Goal: Find contact information: Find contact information

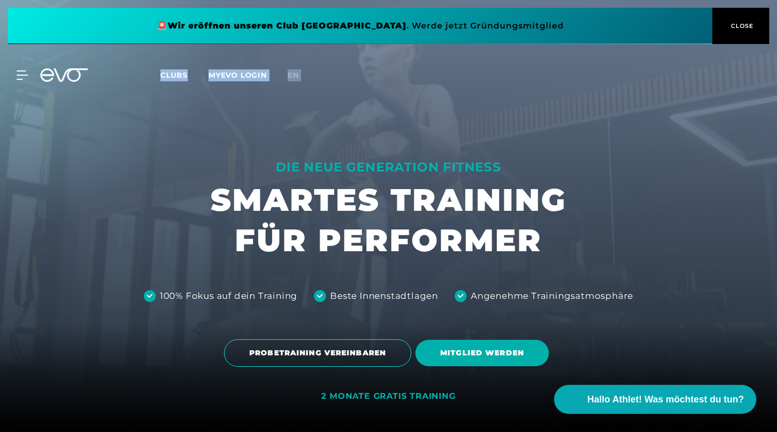
drag, startPoint x: 776, startPoint y: 8, endPoint x: 755, endPoint y: 329, distance: 322.1
click at [730, 301] on div at bounding box center [388, 216] width 777 height 432
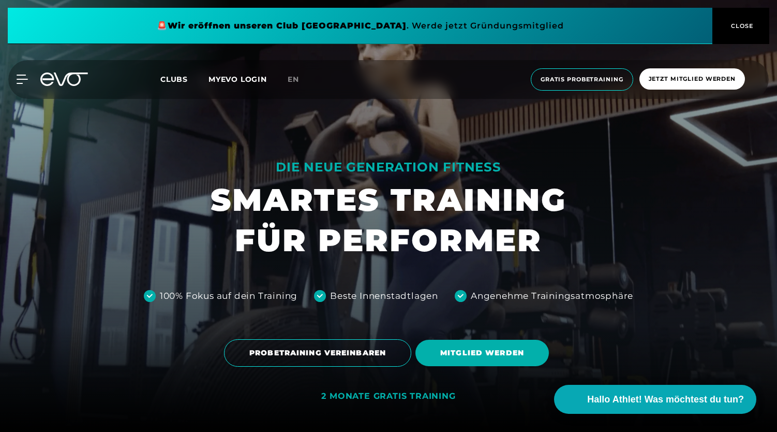
scroll to position [5956, 0]
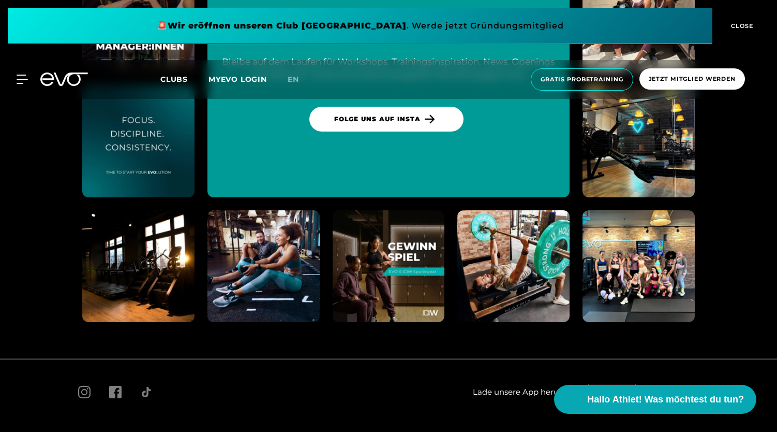
click at [517, 431] on span "Kontakt" at bounding box center [521, 437] width 25 height 8
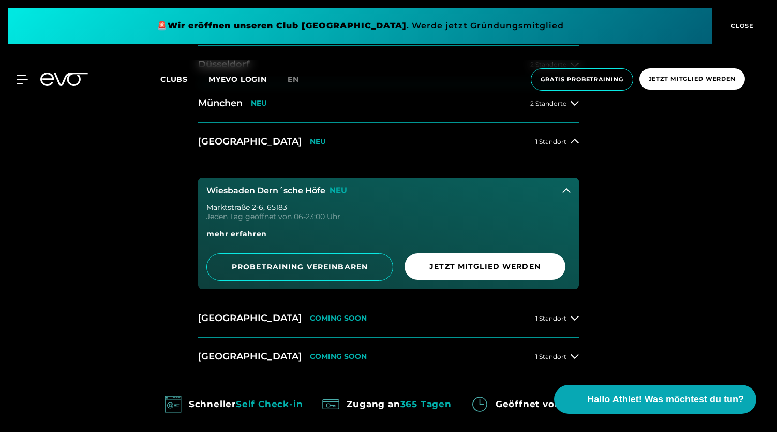
scroll to position [555, 0]
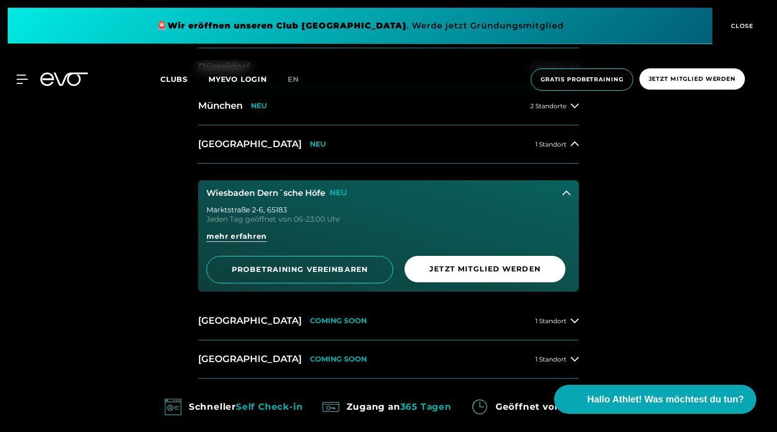
click at [566, 193] on icon at bounding box center [567, 193] width 8 height 8
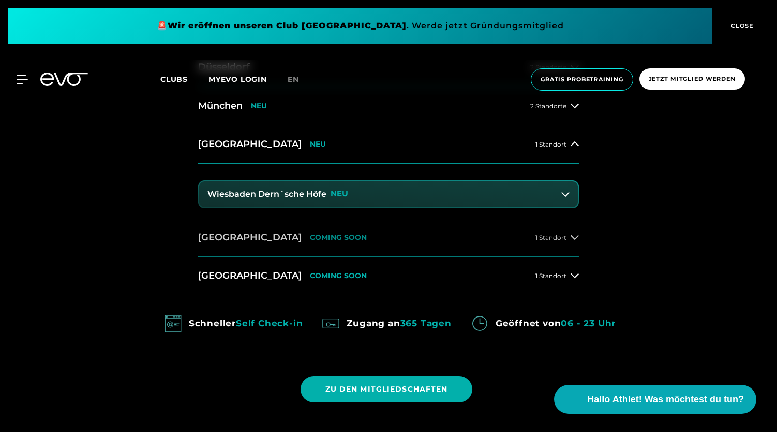
click at [573, 234] on icon at bounding box center [575, 237] width 8 height 8
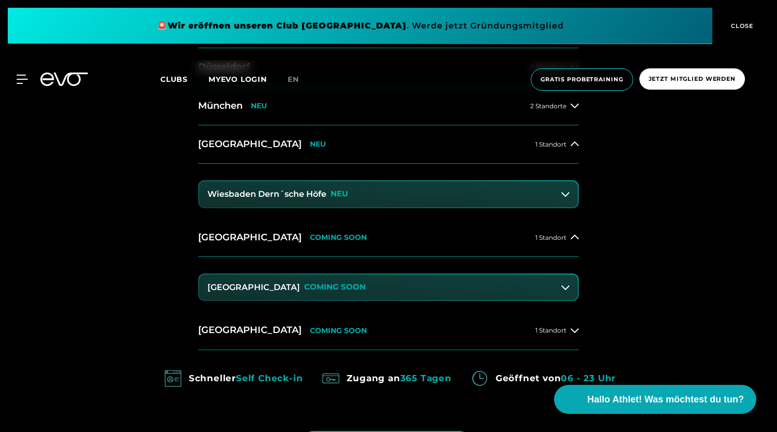
click at [562, 289] on div at bounding box center [566, 287] width 8 height 8
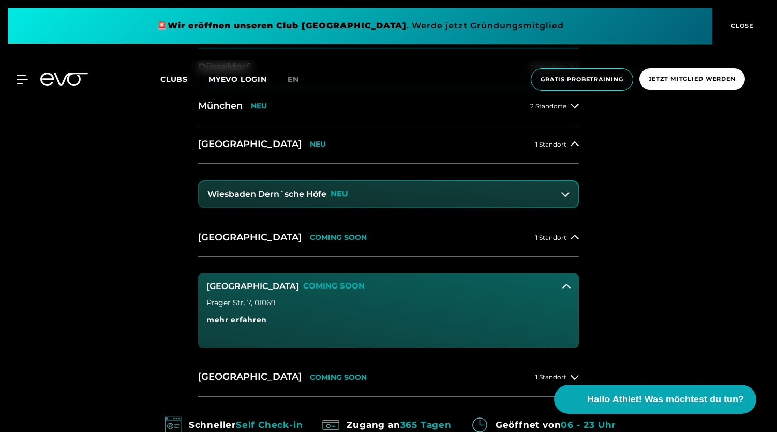
click at [561, 289] on button "Dresden Zentrum COMING SOON" at bounding box center [388, 286] width 381 height 26
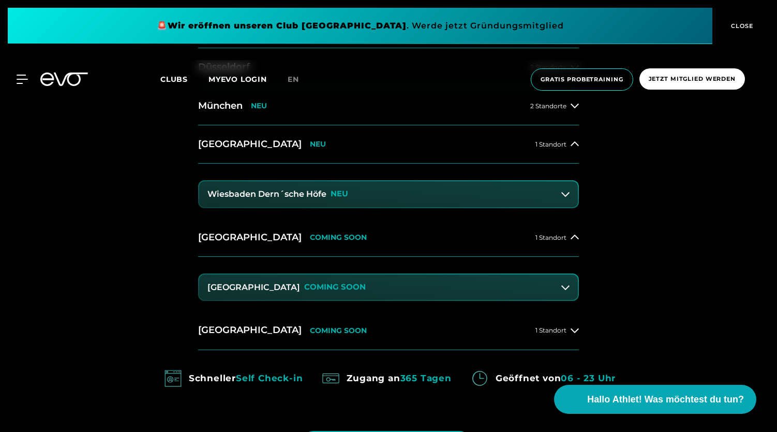
click at [569, 199] on button "Wiesbaden Dern´sche Höfe NEU" at bounding box center [388, 194] width 379 height 26
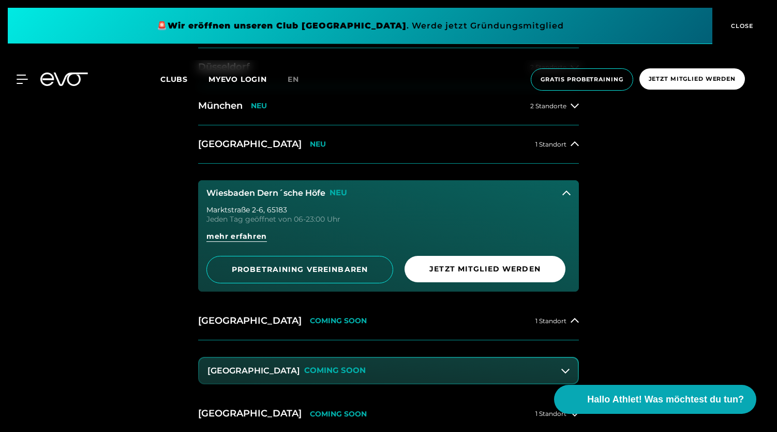
click at [569, 199] on button "Wiesbaden Dern´sche Höfe NEU" at bounding box center [388, 193] width 381 height 26
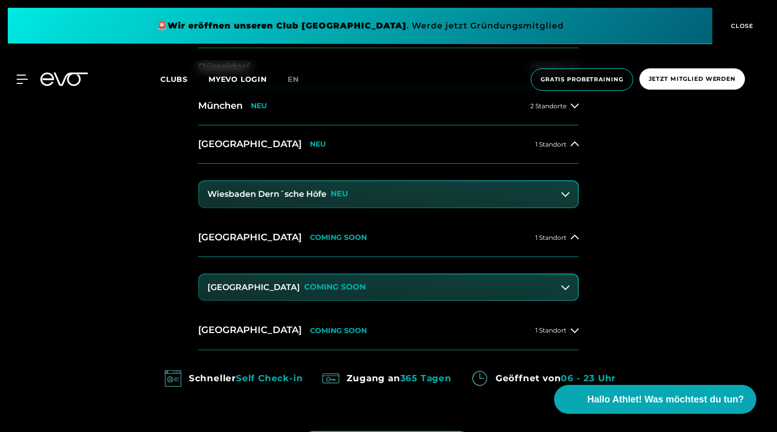
click at [615, 312] on div "14 Clubs in 7 Städten STARTE DEINE EVOLUTION Hamburg 4 Standorte Berlin 3 Stand…" at bounding box center [388, 189] width 777 height 624
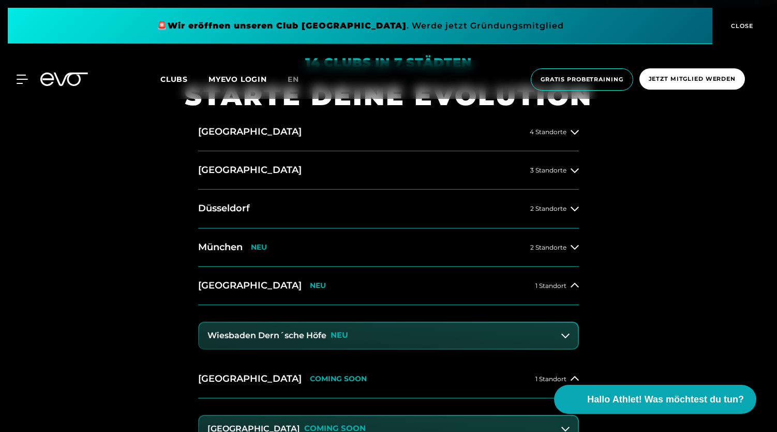
scroll to position [412, 0]
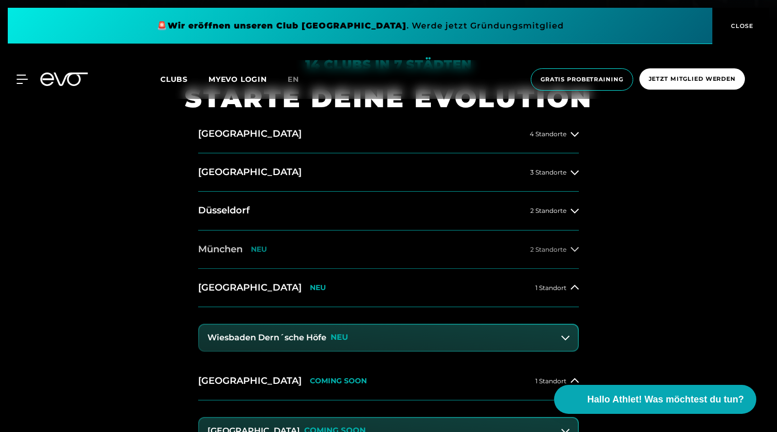
click at [576, 251] on icon at bounding box center [575, 249] width 8 height 8
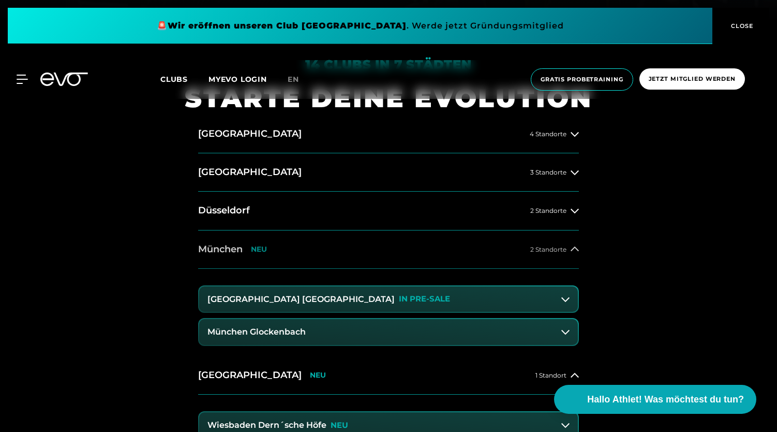
click at [576, 251] on icon at bounding box center [575, 249] width 8 height 8
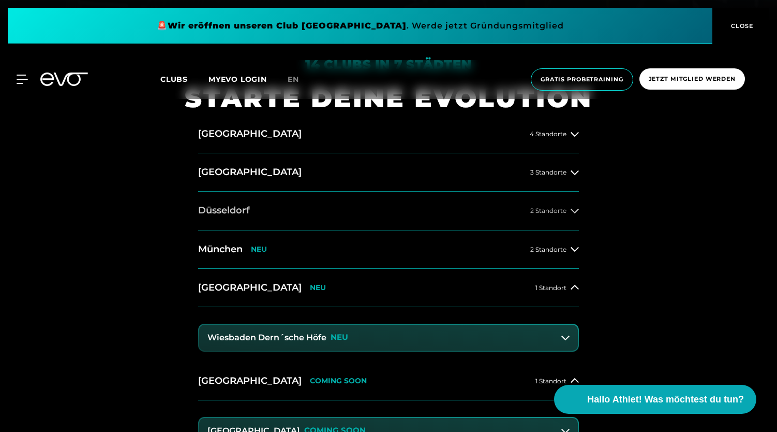
click at [574, 211] on icon at bounding box center [575, 211] width 8 height 8
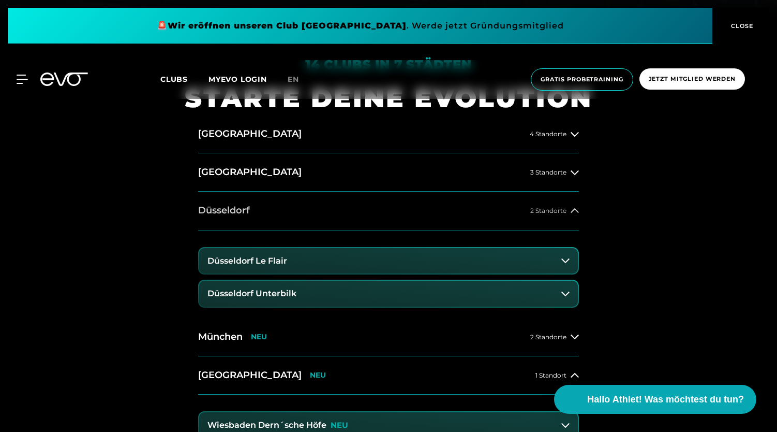
click at [574, 211] on icon at bounding box center [575, 211] width 8 height 8
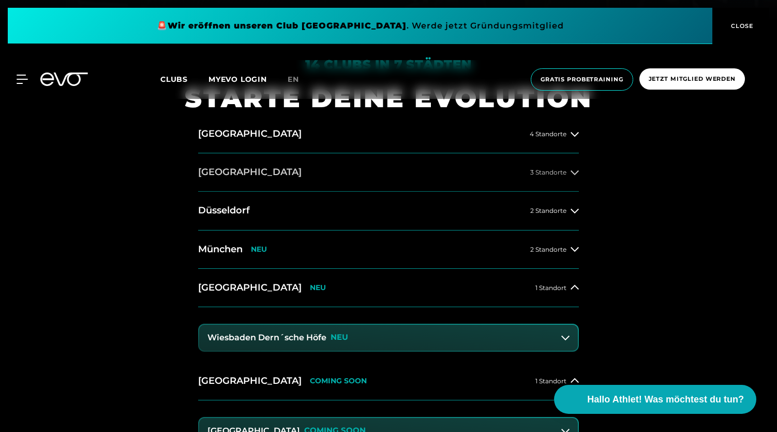
click at [567, 178] on button "Berlin 3 Standorte" at bounding box center [388, 172] width 381 height 38
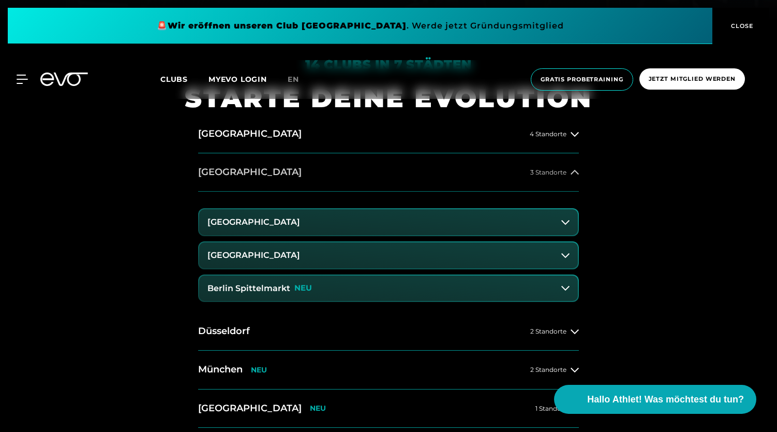
click at [567, 178] on button "Berlin 3 Standorte" at bounding box center [388, 172] width 381 height 38
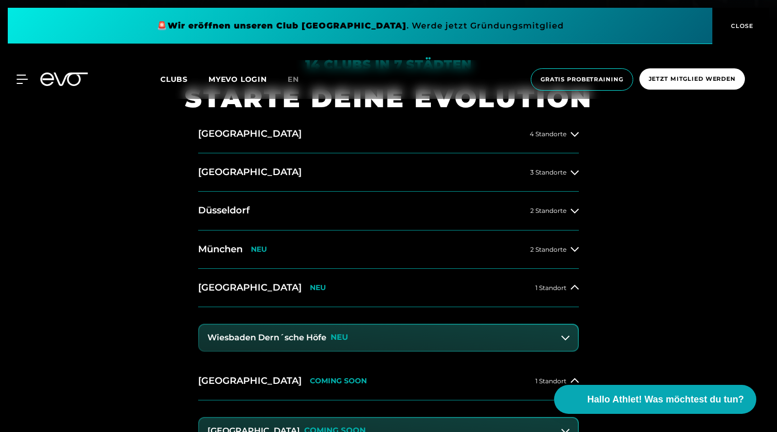
click at [668, 220] on div "14 Clubs in 7 Städten STARTE DEINE EVOLUTION Hamburg 4 Standorte Berlin 3 Stand…" at bounding box center [388, 332] width 777 height 624
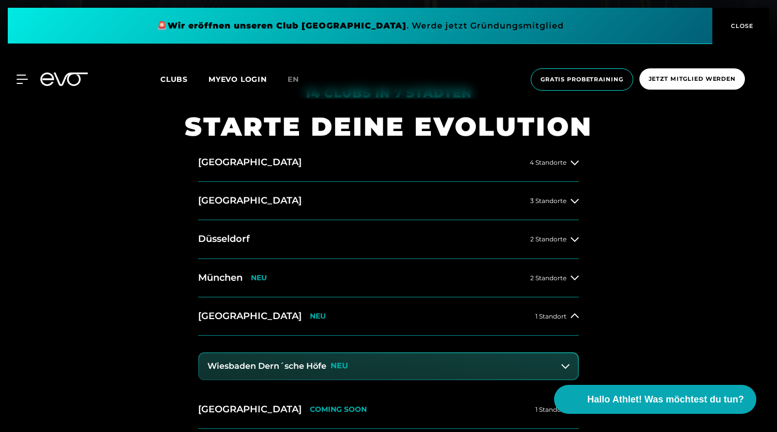
scroll to position [386, 0]
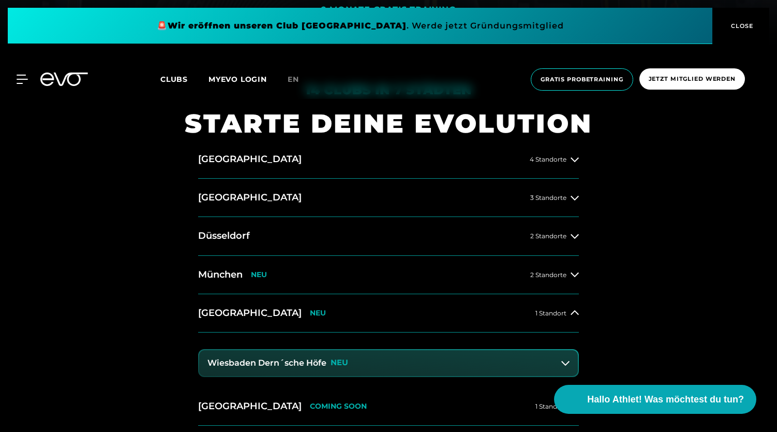
click at [565, 364] on icon at bounding box center [566, 363] width 8 height 8
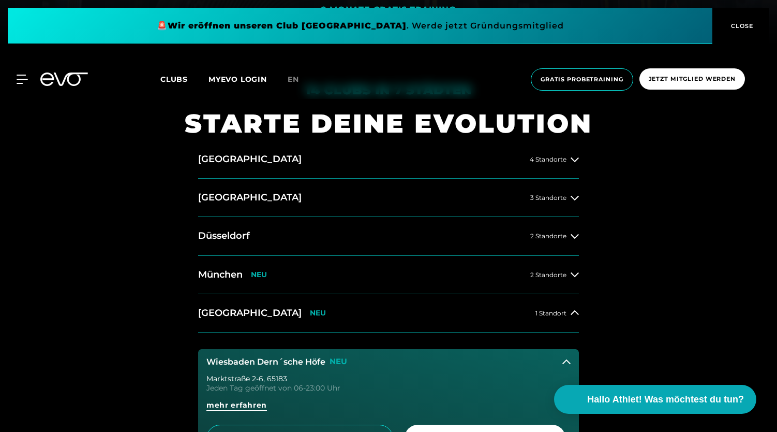
click at [565, 364] on icon at bounding box center [567, 362] width 8 height 8
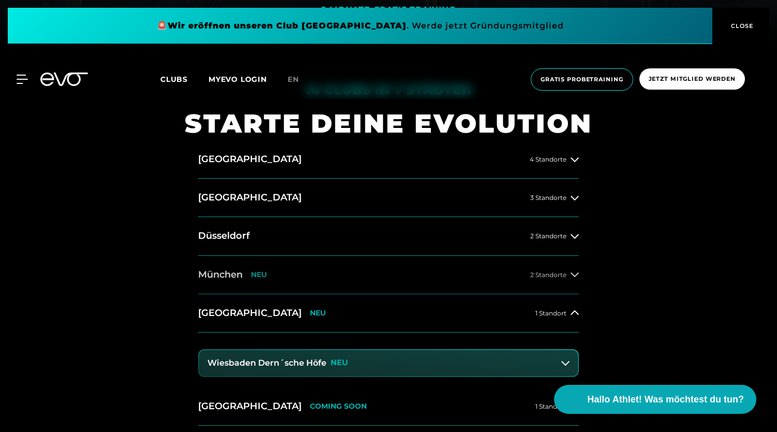
click at [556, 290] on button "München NEU 2 Standorte" at bounding box center [388, 275] width 381 height 38
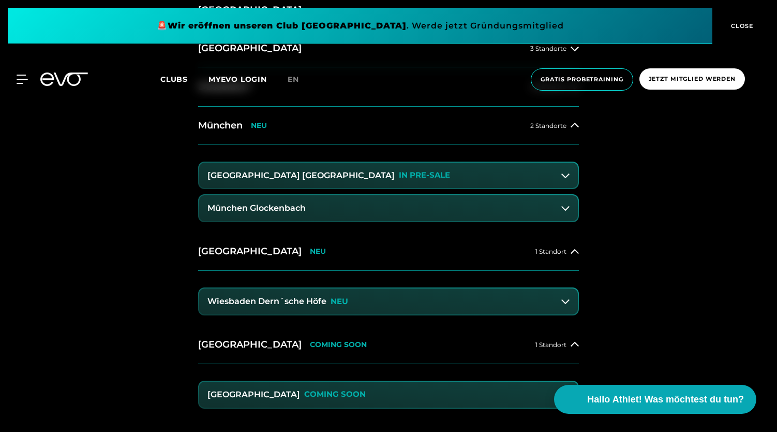
scroll to position [535, 0]
